Goal: Task Accomplishment & Management: Use online tool/utility

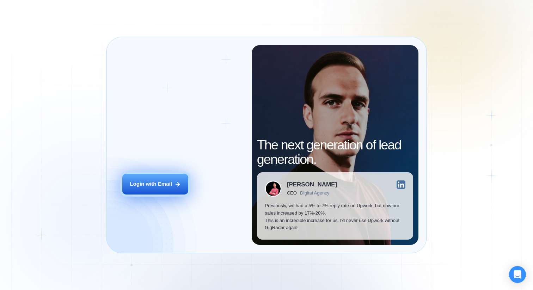
click at [151, 187] on div "Login with Email" at bounding box center [151, 183] width 42 height 7
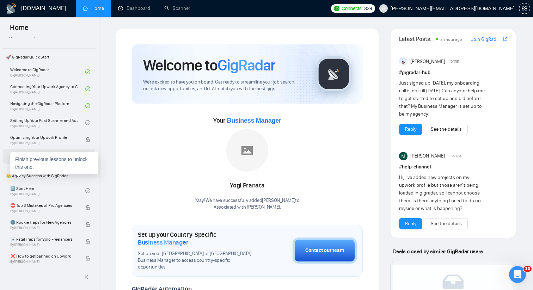
scroll to position [28, 0]
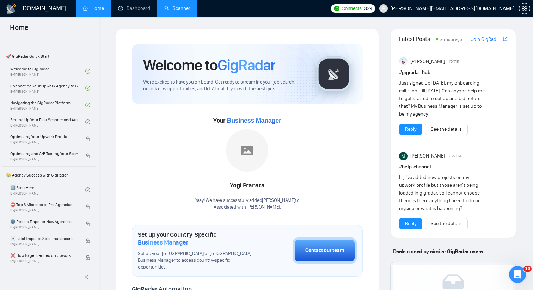
click at [173, 11] on link "Scanner" at bounding box center [177, 8] width 26 height 6
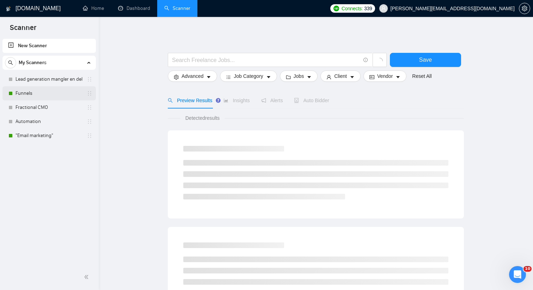
click at [54, 94] on link "Funnels" at bounding box center [49, 93] width 67 height 14
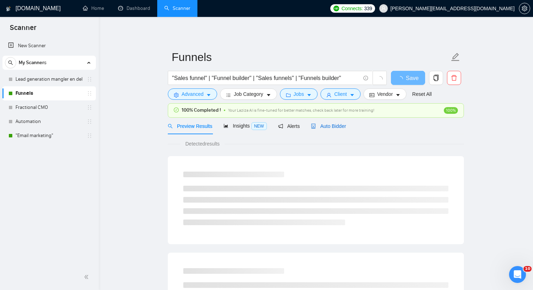
click at [322, 123] on span "Auto Bidder" at bounding box center [328, 126] width 35 height 6
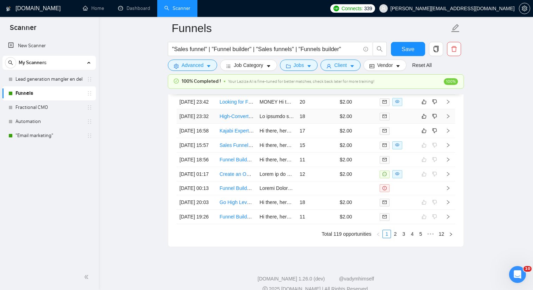
scroll to position [1934, 0]
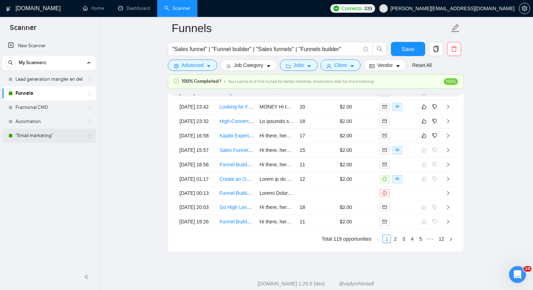
click at [62, 139] on link ""Email marketing"" at bounding box center [49, 136] width 67 height 14
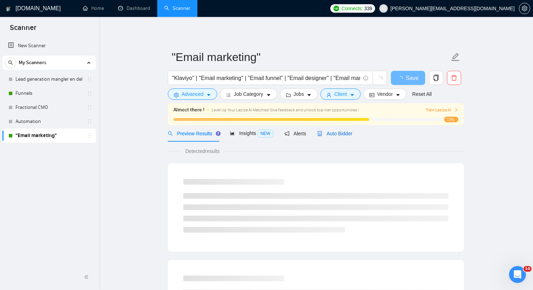
click at [342, 133] on span "Auto Bidder" at bounding box center [334, 134] width 35 height 6
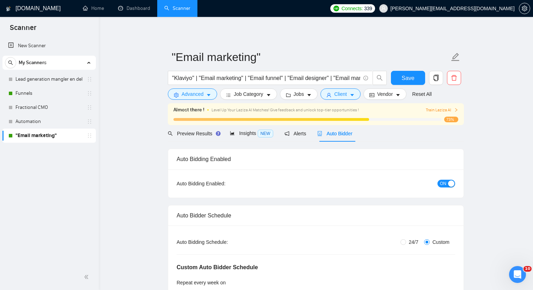
scroll to position [50, 0]
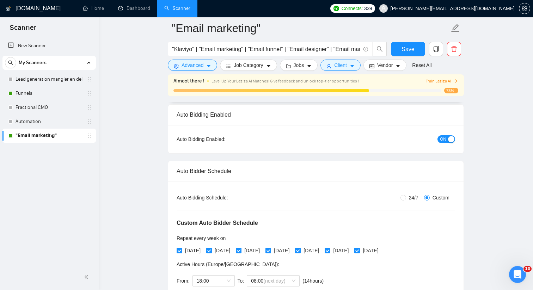
click at [410, 200] on span "24/7" at bounding box center [413, 198] width 15 height 8
click at [406, 200] on input "24/7" at bounding box center [403, 198] width 6 height 6
radio input "true"
radio input "false"
checkbox input "false"
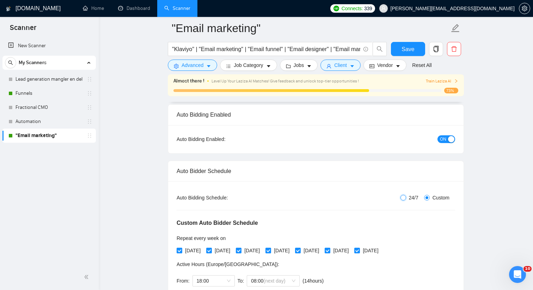
checkbox input "false"
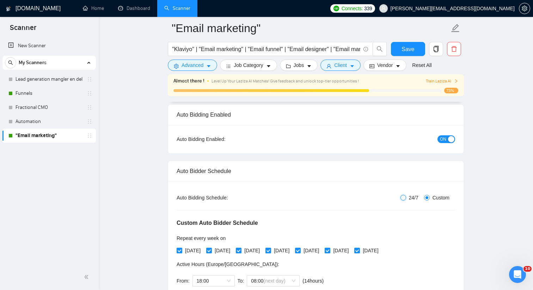
checkbox input "false"
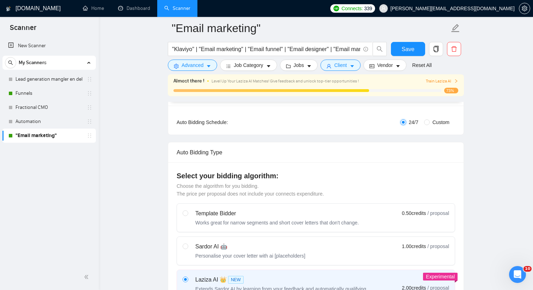
scroll to position [139, 0]
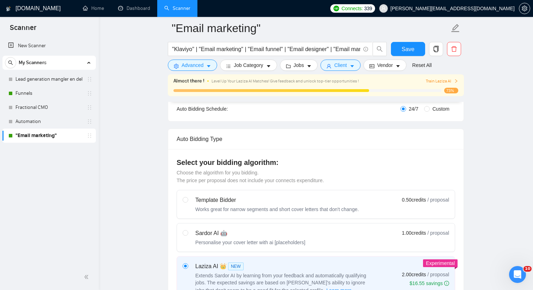
click at [434, 108] on span "Custom" at bounding box center [441, 109] width 23 height 8
click at [430, 108] on input "Custom" at bounding box center [427, 109] width 6 height 6
radio input "true"
radio input "false"
checkbox input "true"
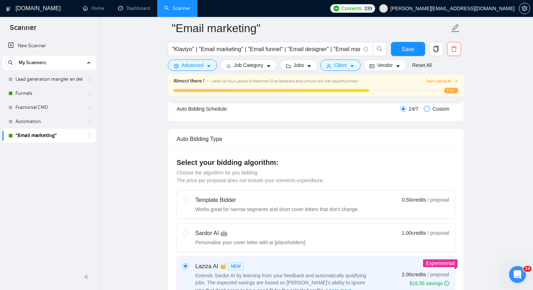
checkbox input "true"
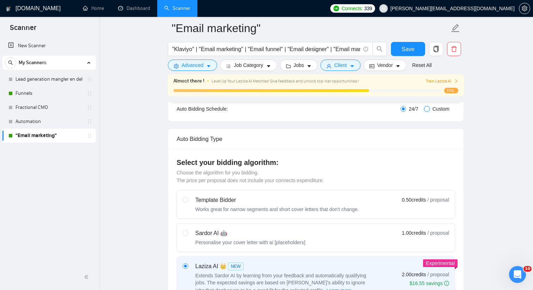
checkbox input "true"
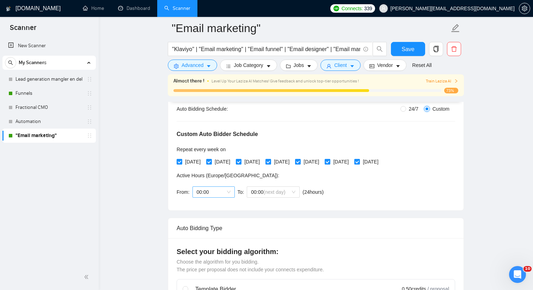
click at [221, 194] on span "00:00" at bounding box center [214, 192] width 34 height 11
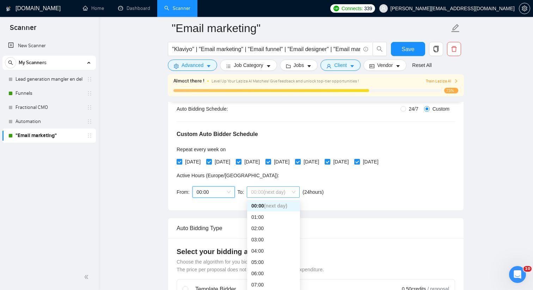
click at [263, 190] on span "00:00 (next day)" at bounding box center [273, 192] width 44 height 11
click at [270, 210] on div "06:00" at bounding box center [273, 209] width 44 height 8
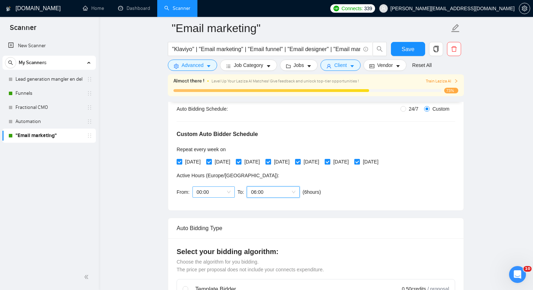
click at [225, 193] on span "00:00" at bounding box center [214, 192] width 34 height 11
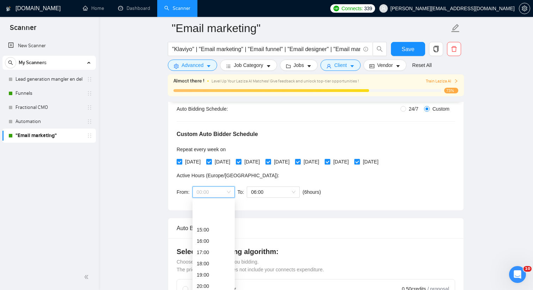
scroll to position [139, 0]
click at [213, 268] on div "18:00" at bounding box center [214, 270] width 34 height 8
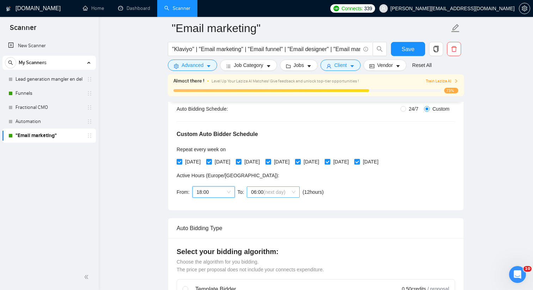
click at [268, 191] on span "(next day)" at bounding box center [274, 192] width 22 height 6
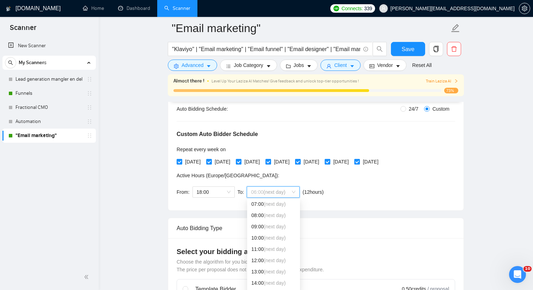
scroll to position [84, 0]
click at [263, 257] on div "12:00 (next day)" at bounding box center [273, 257] width 44 height 8
click at [342, 204] on div "Auto Bidding Type: Automated (recommended) Semi-automated Auto Bidding Schedule…" at bounding box center [315, 151] width 295 height 118
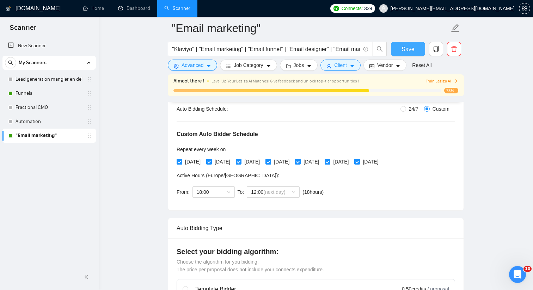
click at [408, 50] on span "Save" at bounding box center [407, 49] width 13 height 9
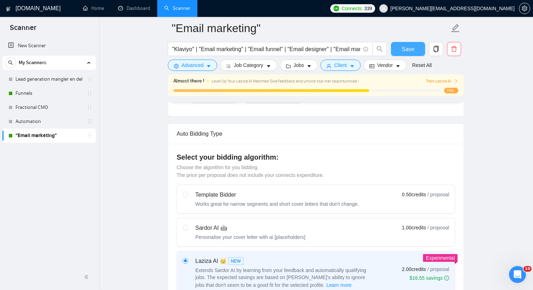
scroll to position [231, 0]
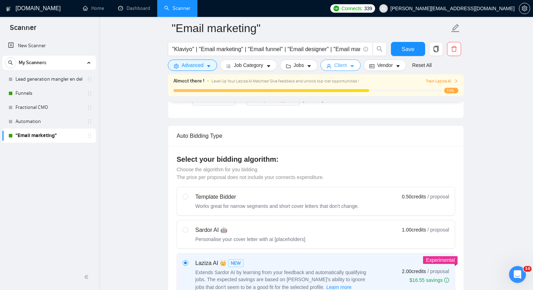
click at [351, 67] on button "Client" at bounding box center [340, 65] width 40 height 11
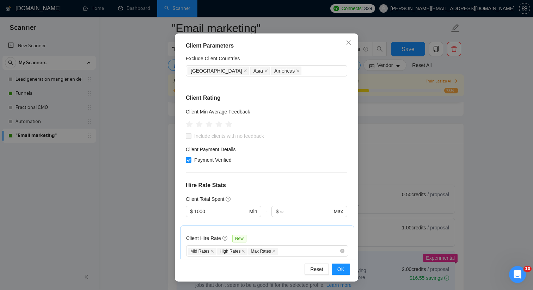
scroll to position [139, 0]
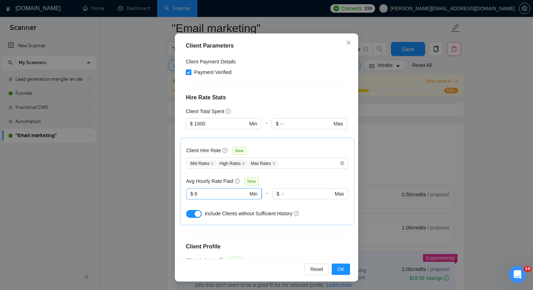
click at [229, 196] on input "8" at bounding box center [222, 194] width 54 height 8
type input "10"
click at [341, 266] on span "OK" at bounding box center [340, 269] width 7 height 8
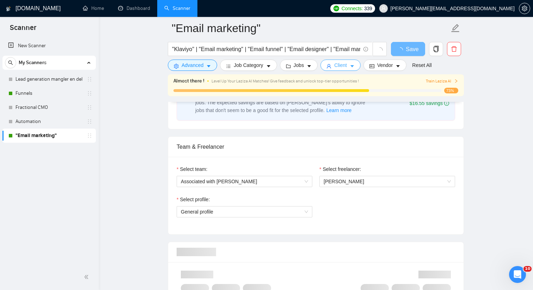
scroll to position [519, 0]
